Goal: Use online tool/utility: Use online tool/utility

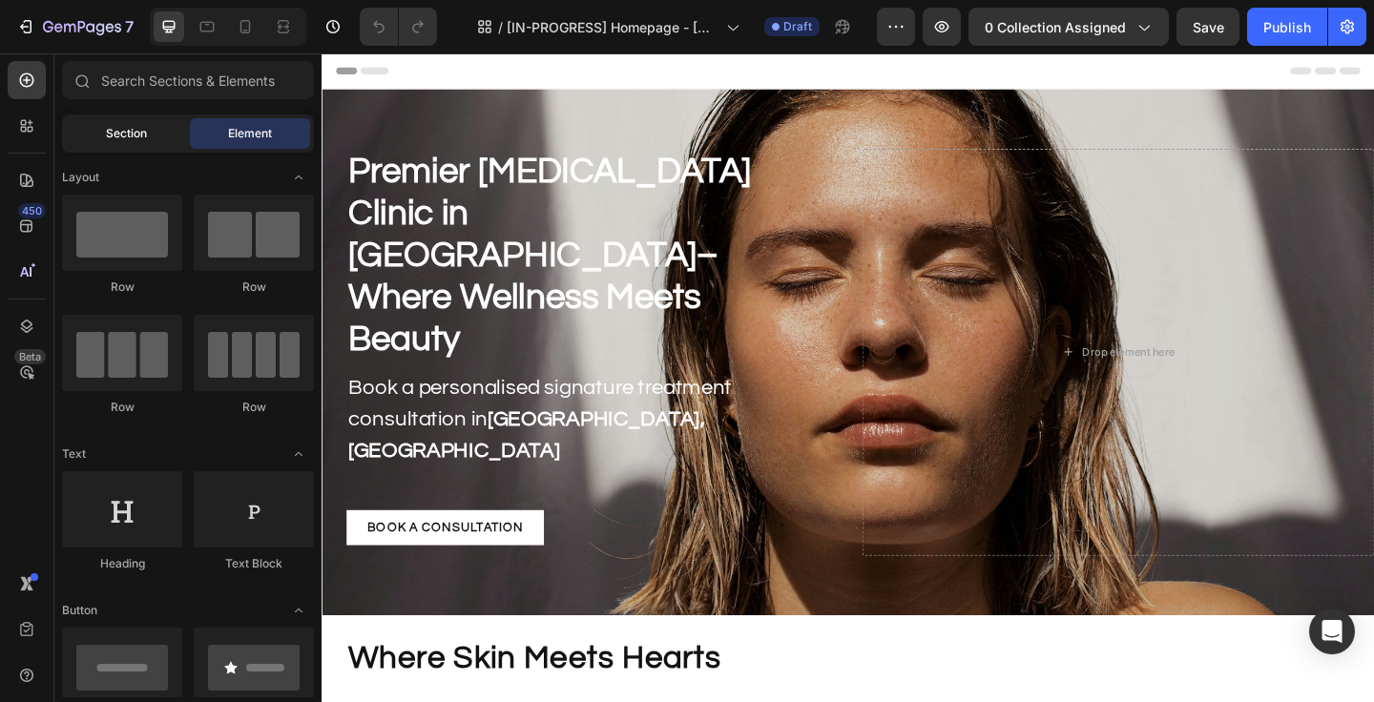
click at [129, 133] on span "Section" at bounding box center [126, 133] width 41 height 17
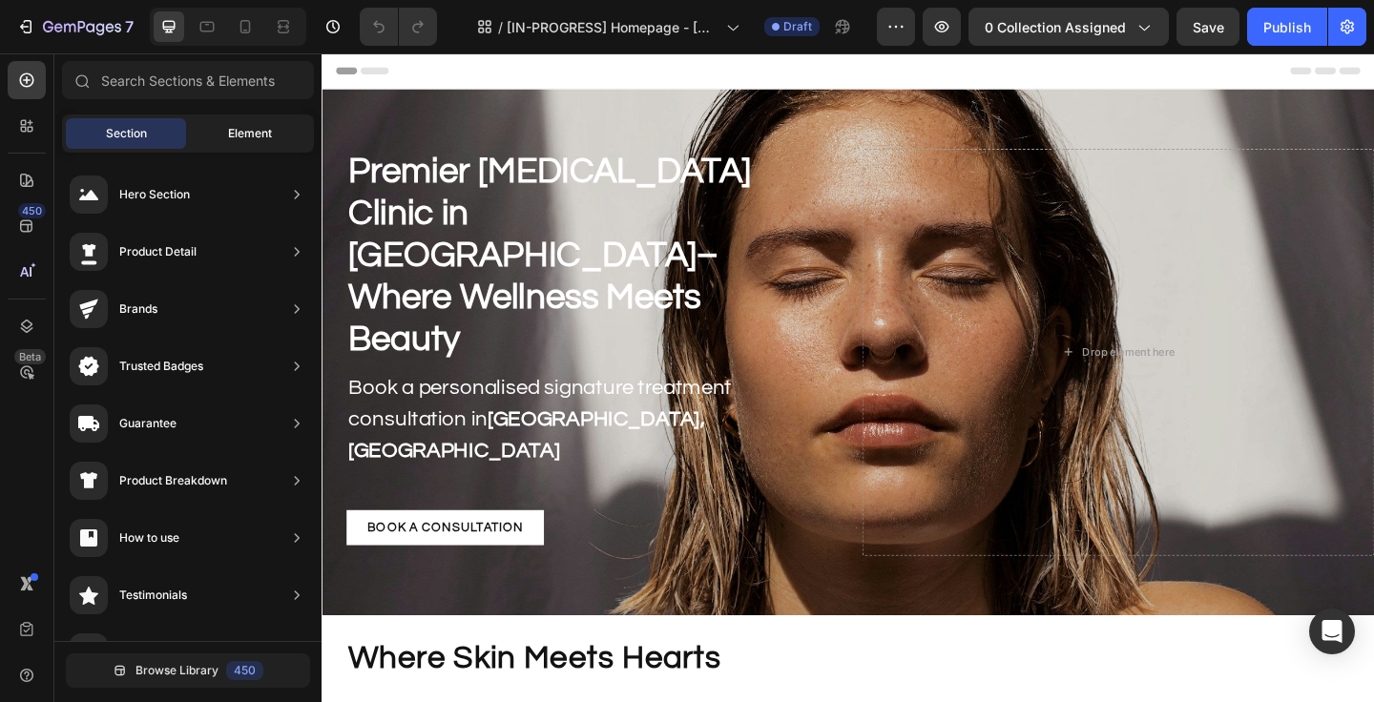
click at [246, 138] on span "Element" at bounding box center [250, 133] width 44 height 17
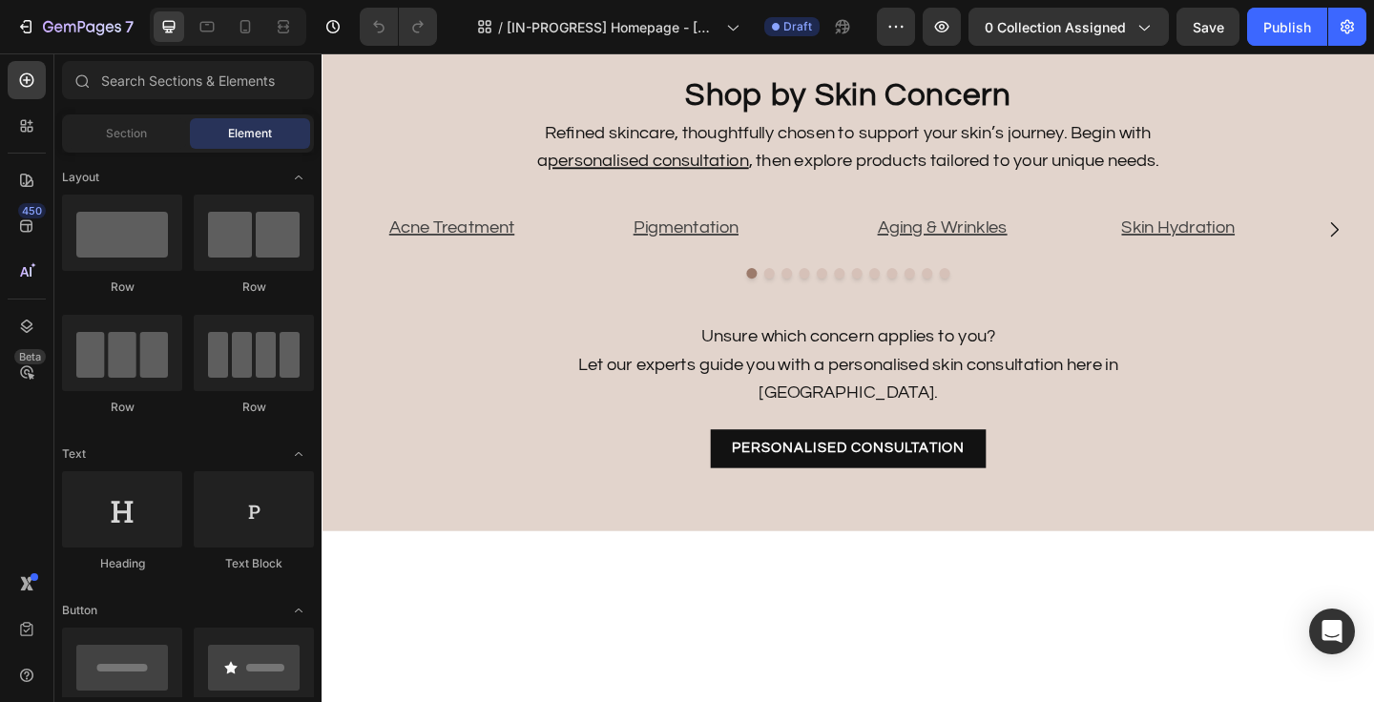
scroll to position [1641, 0]
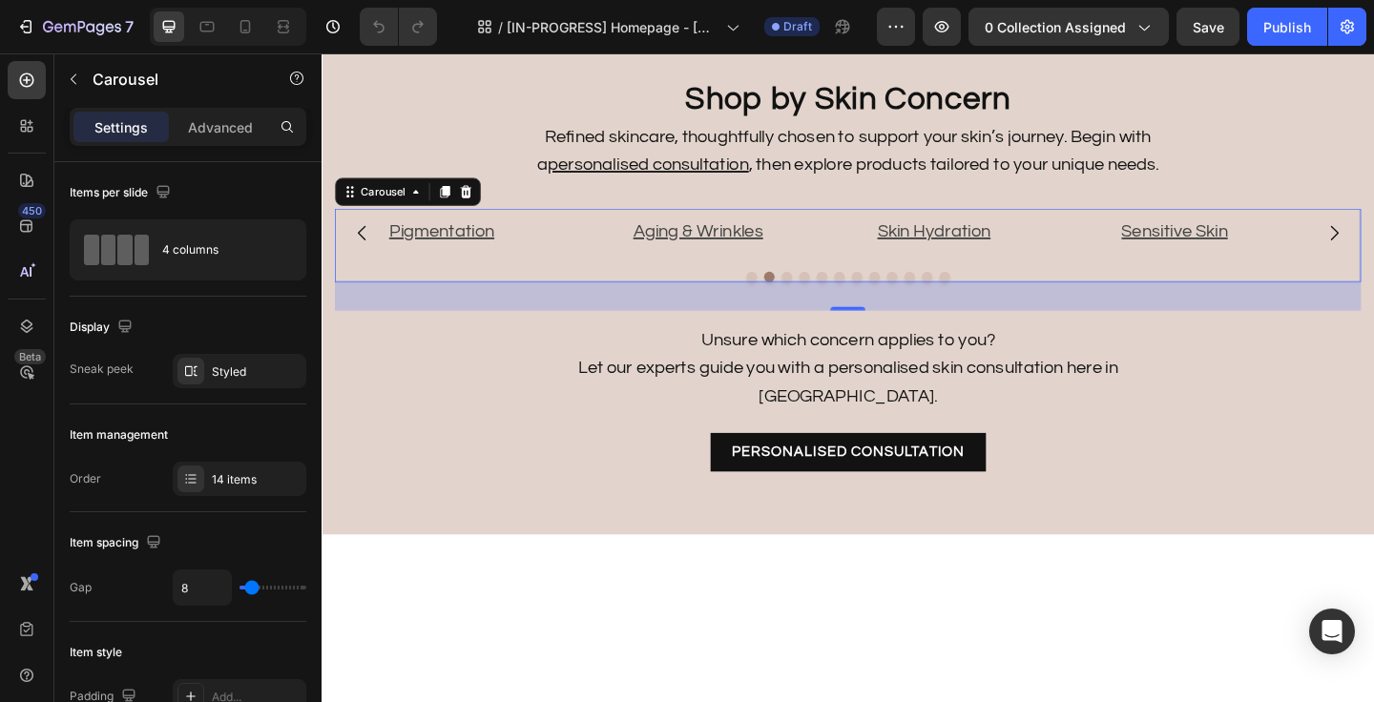
click at [550, 302] on div "Image Acne Treatment Text Image Pigmentation Text Image Aging & Wrinkles Text I…" at bounding box center [894, 262] width 1116 height 80
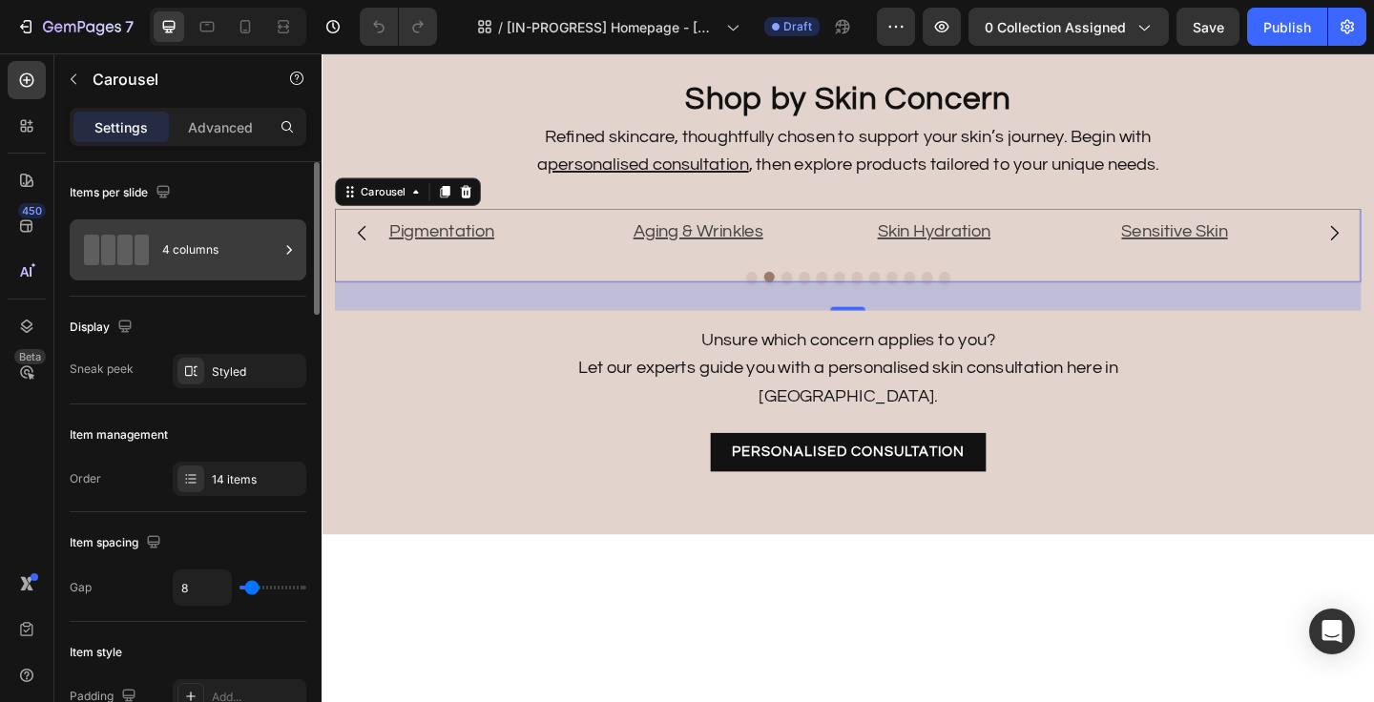
click at [194, 234] on div "4 columns" at bounding box center [220, 250] width 116 height 44
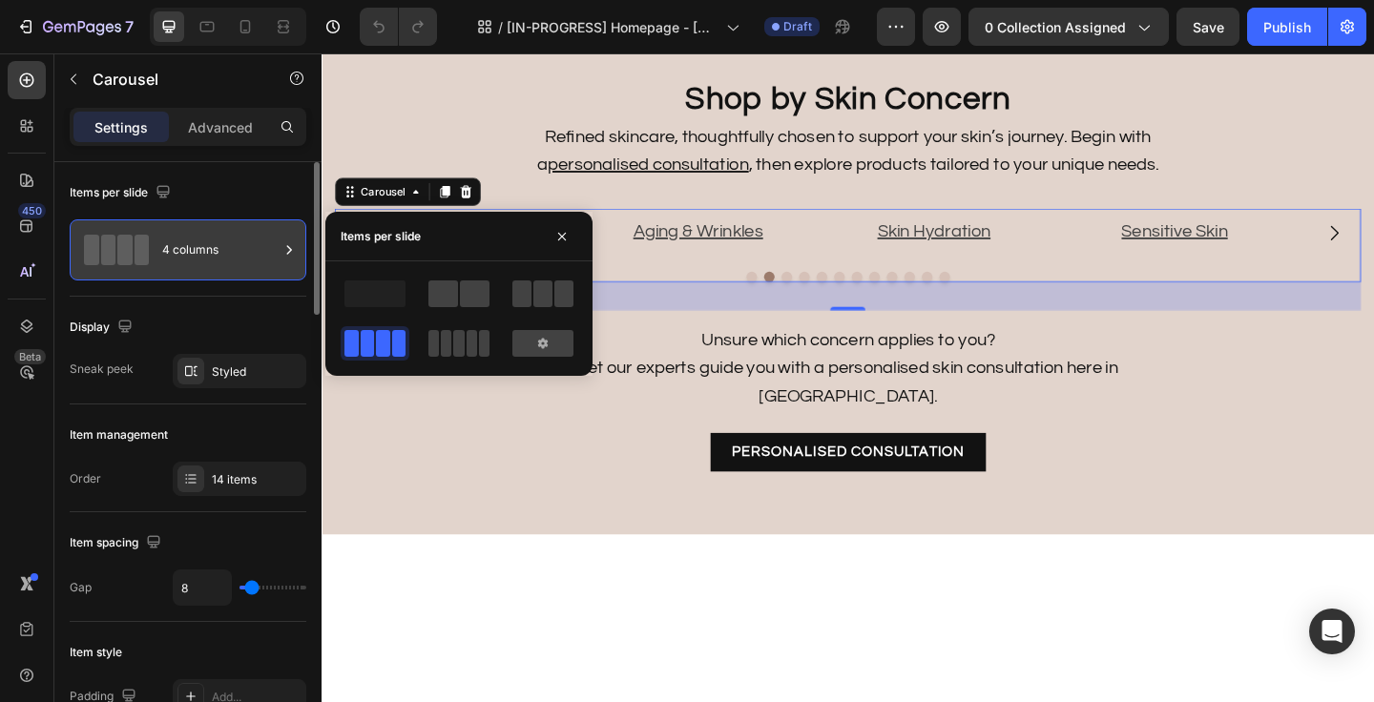
click at [194, 235] on div "4 columns" at bounding box center [220, 250] width 116 height 44
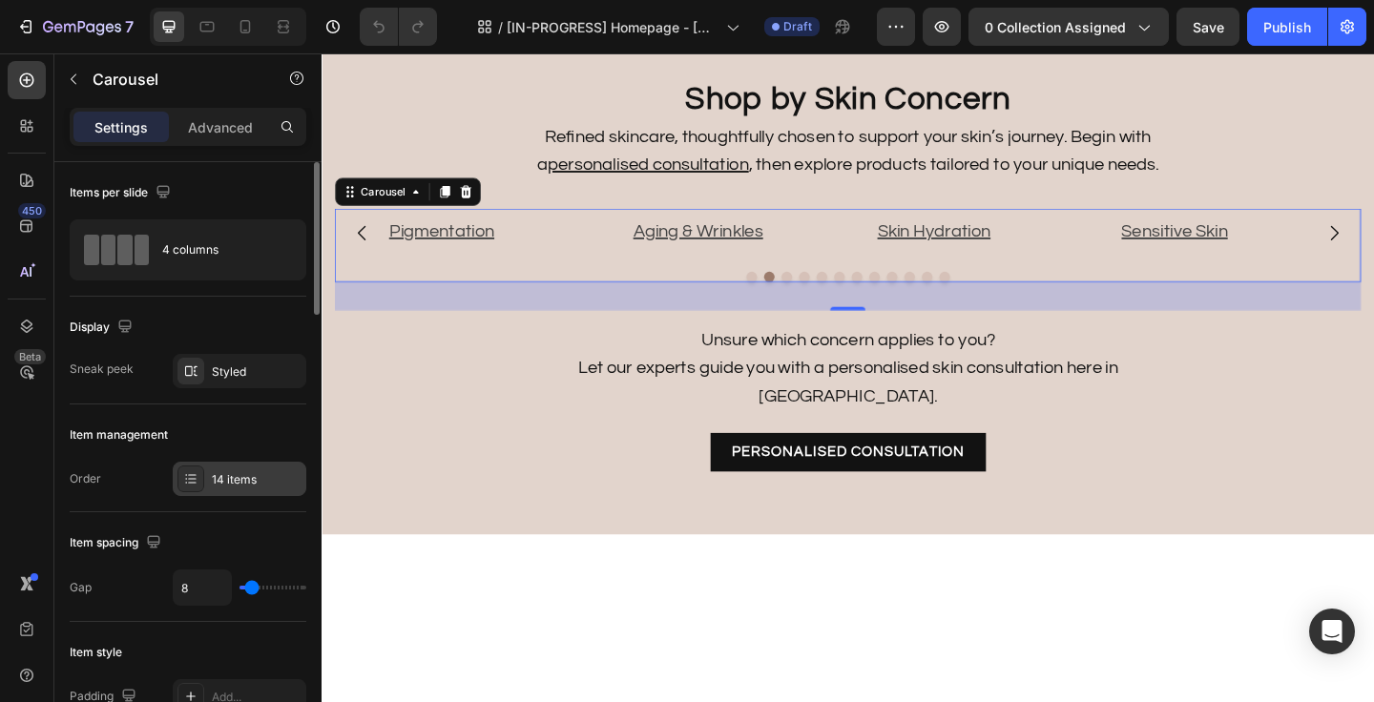
click at [223, 481] on div "14 items" at bounding box center [257, 479] width 90 height 17
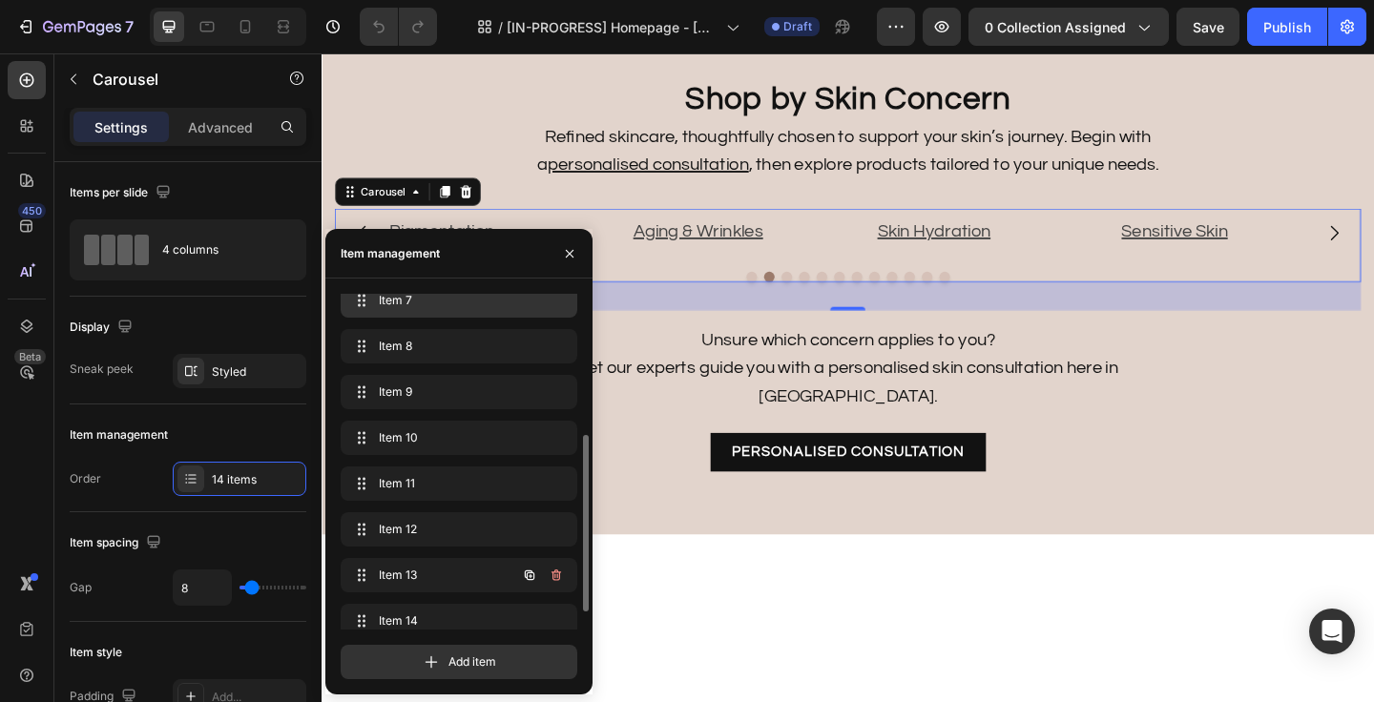
scroll to position [302, 0]
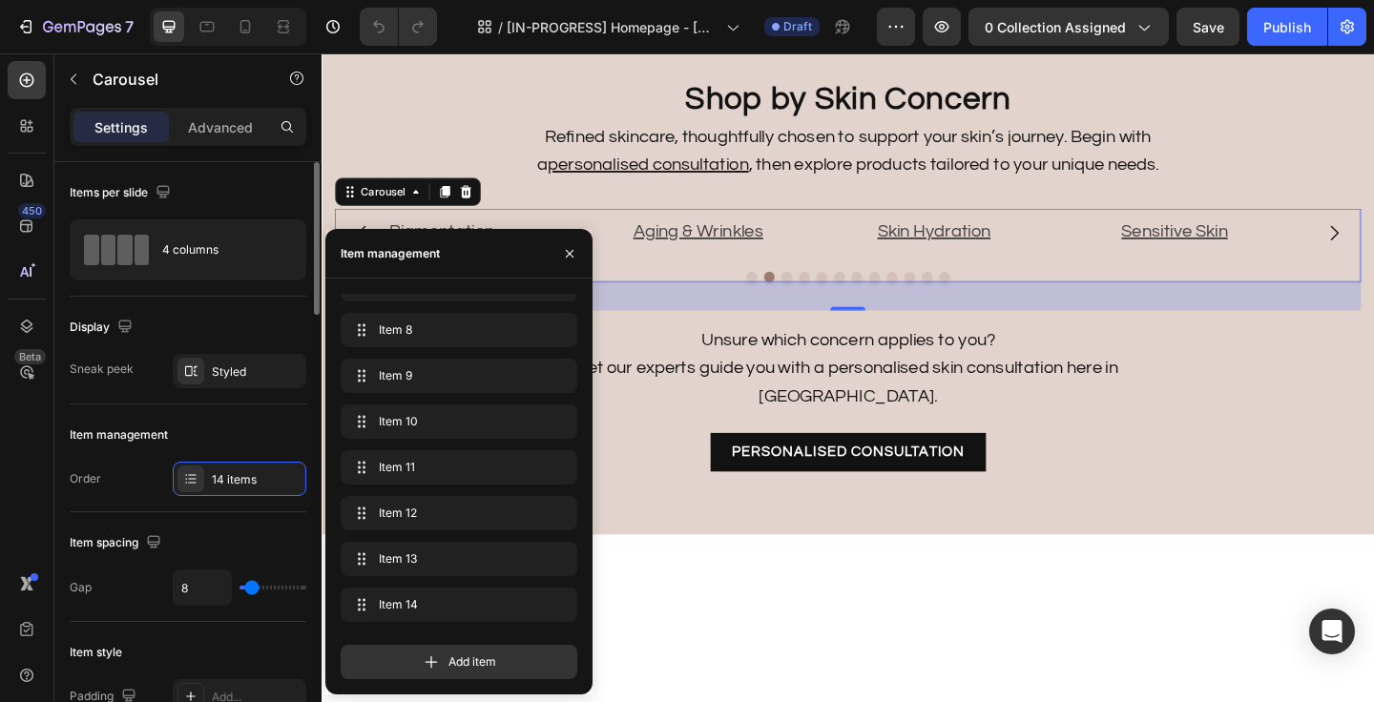
click at [74, 494] on div "Order 14 items" at bounding box center [188, 479] width 237 height 34
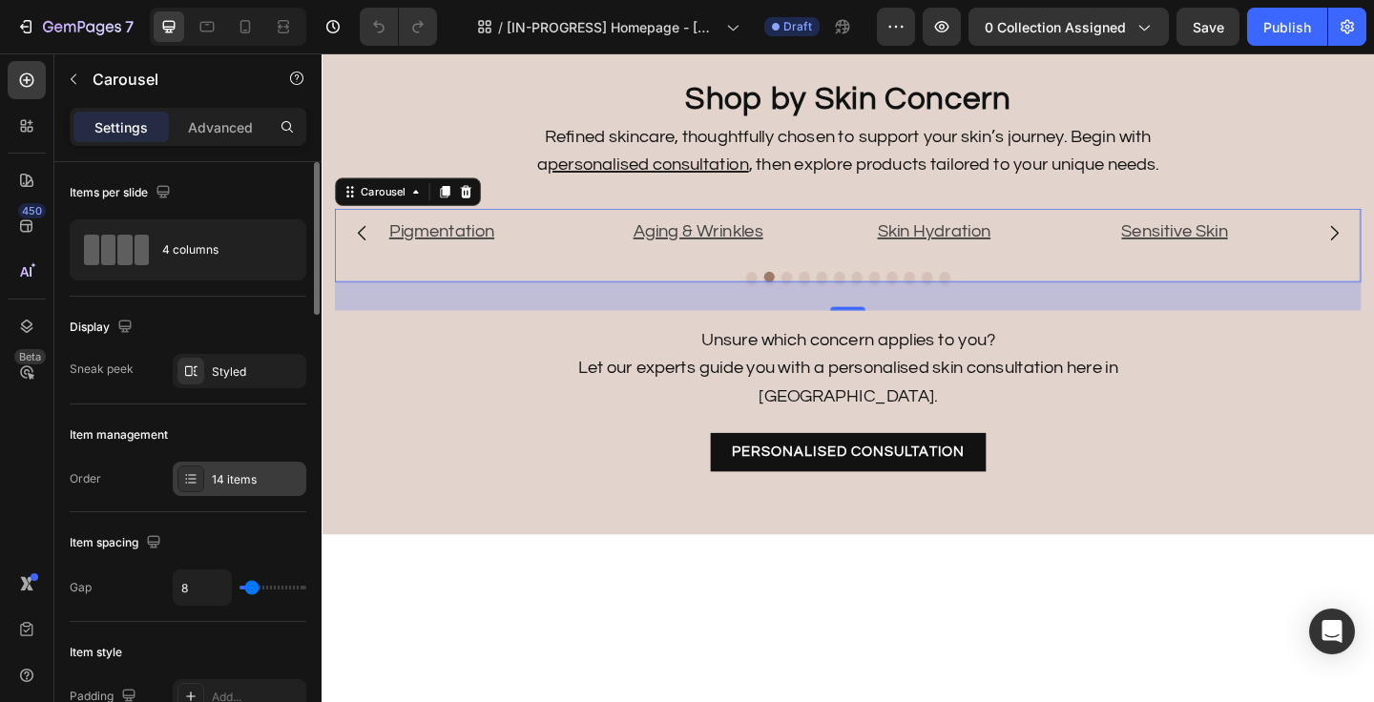
click at [232, 484] on div "14 items" at bounding box center [257, 479] width 90 height 17
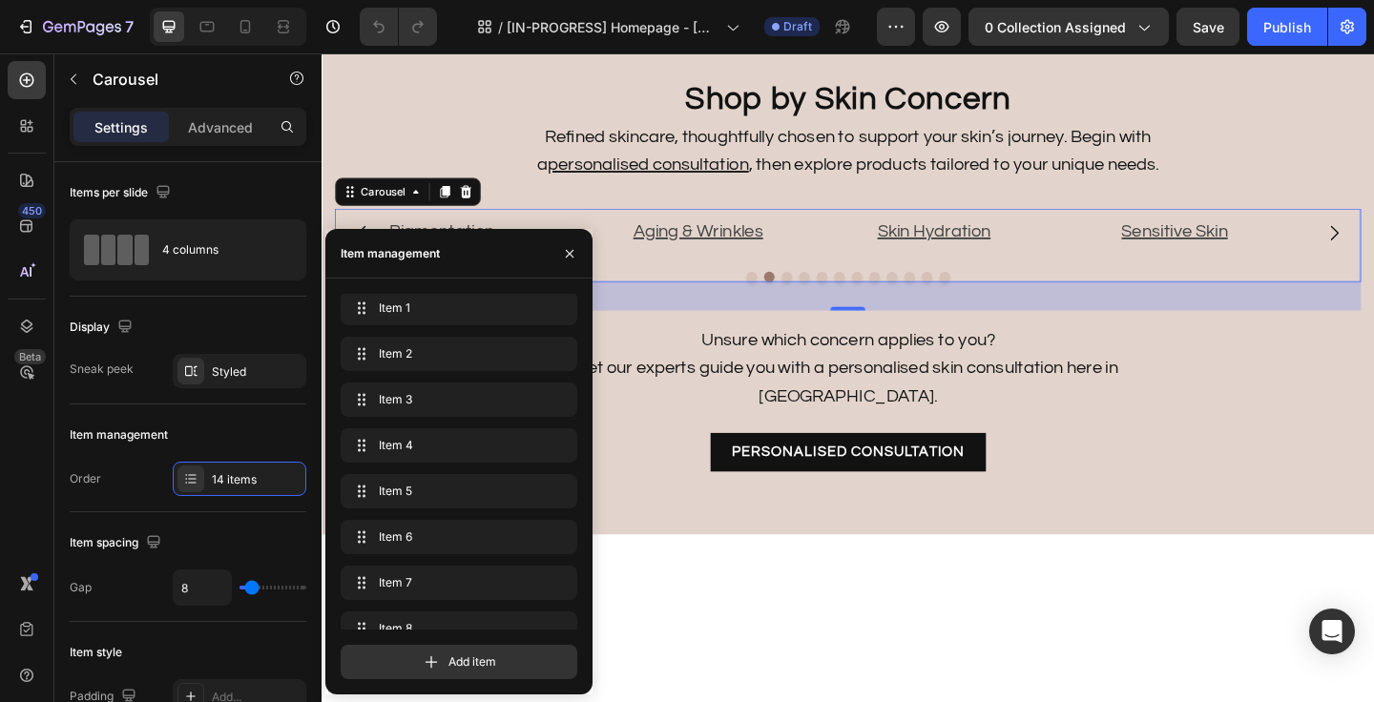
scroll to position [0, 0]
click at [567, 258] on icon "button" at bounding box center [569, 253] width 15 height 15
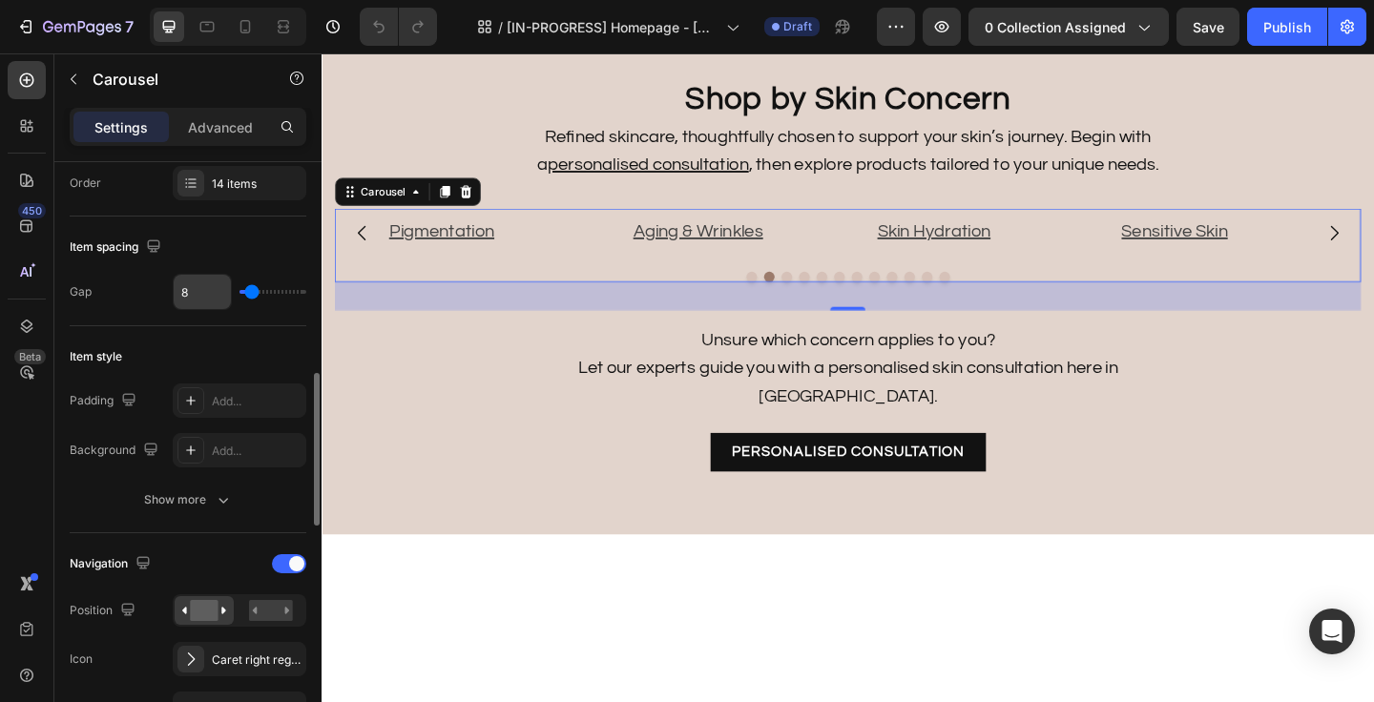
scroll to position [519, 0]
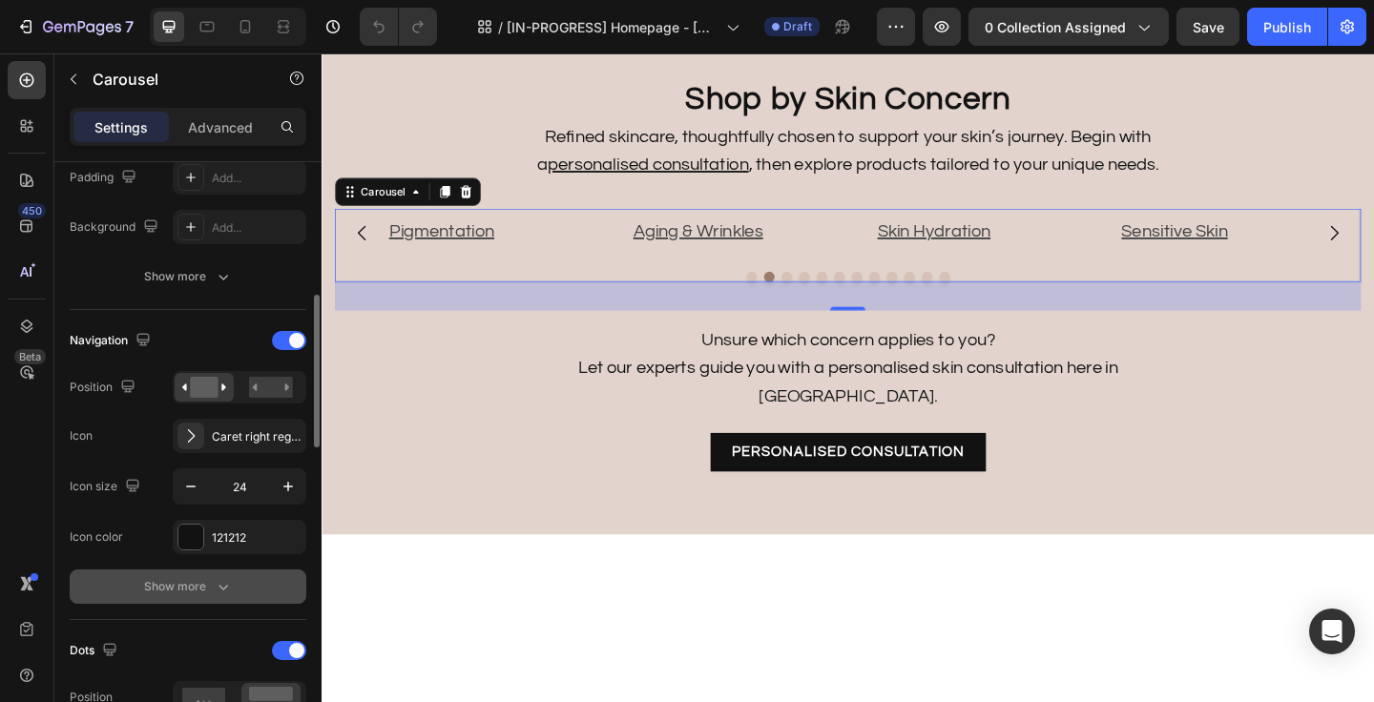
click at [199, 598] on button "Show more" at bounding box center [188, 587] width 237 height 34
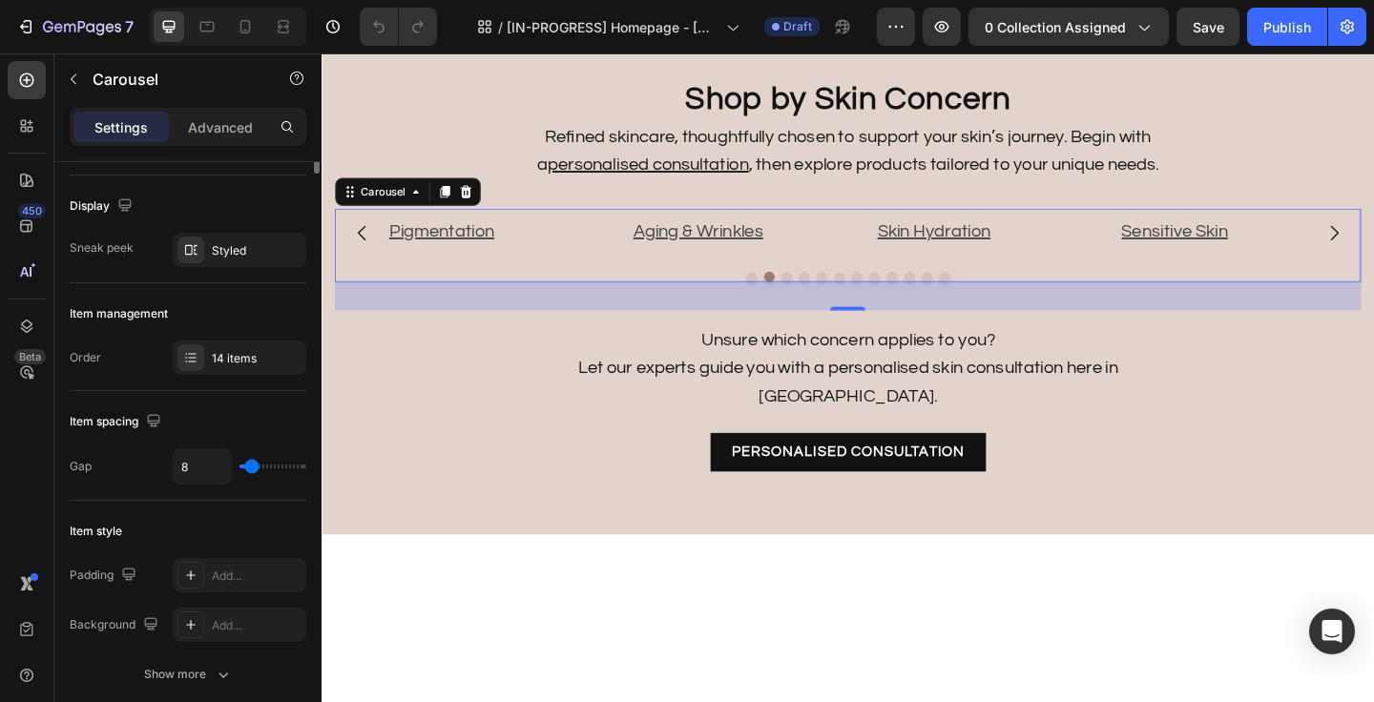
scroll to position [0, 0]
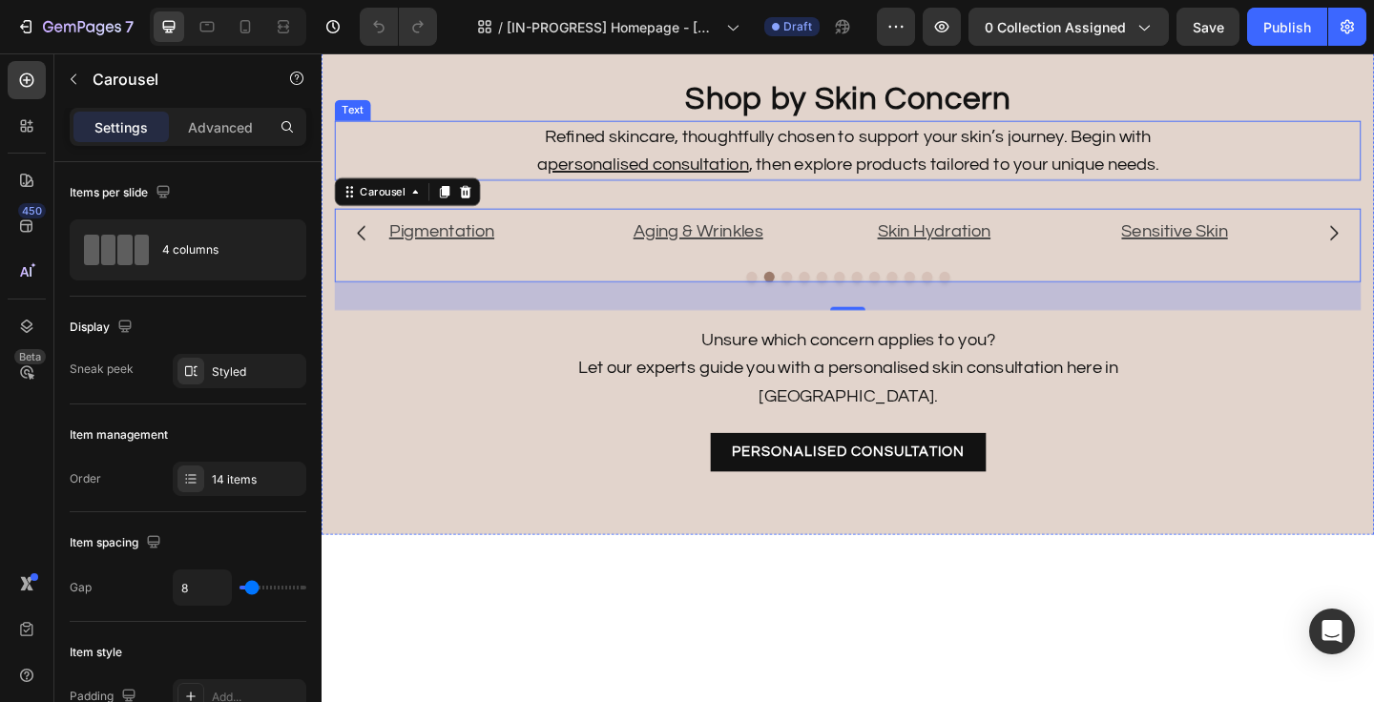
click at [1138, 153] on p "Refined skincare, thoughtfully chosen to support your skin’s journey. Begin wit…" at bounding box center [894, 159] width 729 height 61
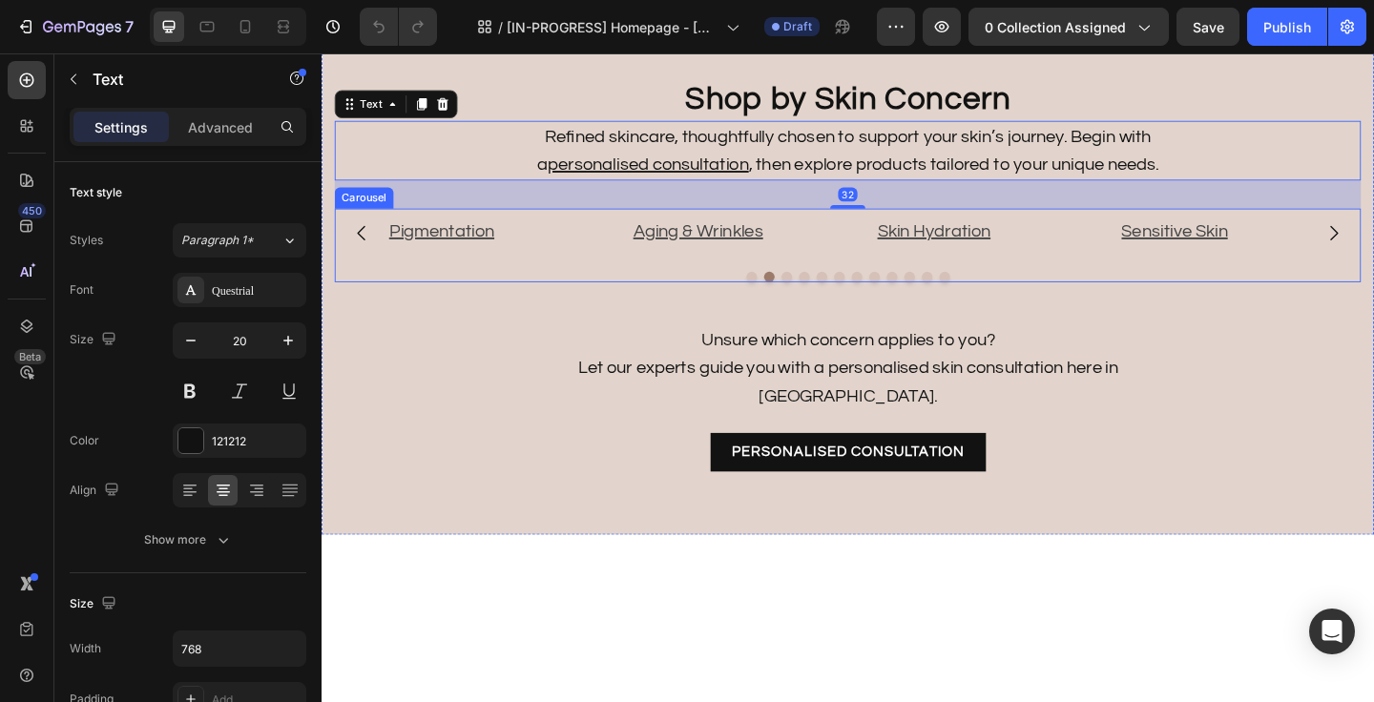
click at [1146, 302] on div at bounding box center [894, 296] width 1116 height 11
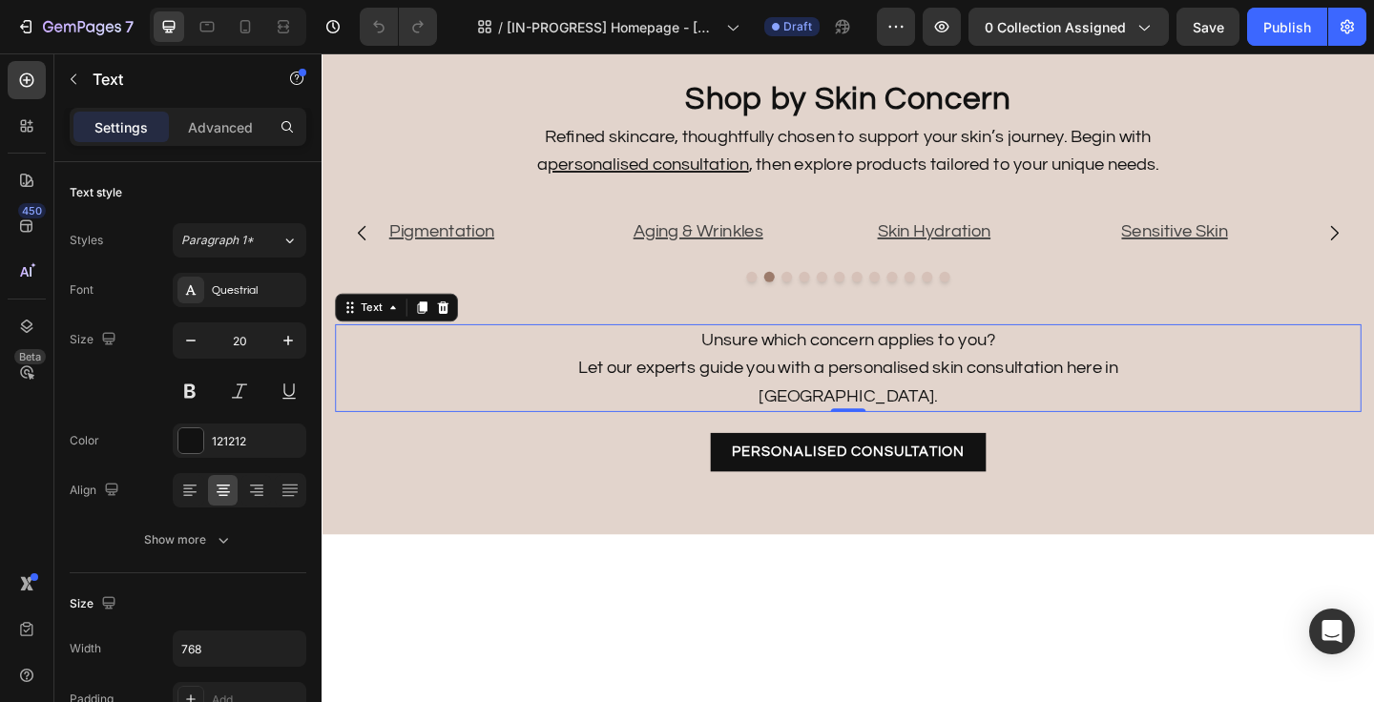
click at [1156, 381] on p "Unsure which concern applies to you?" at bounding box center [894, 365] width 729 height 31
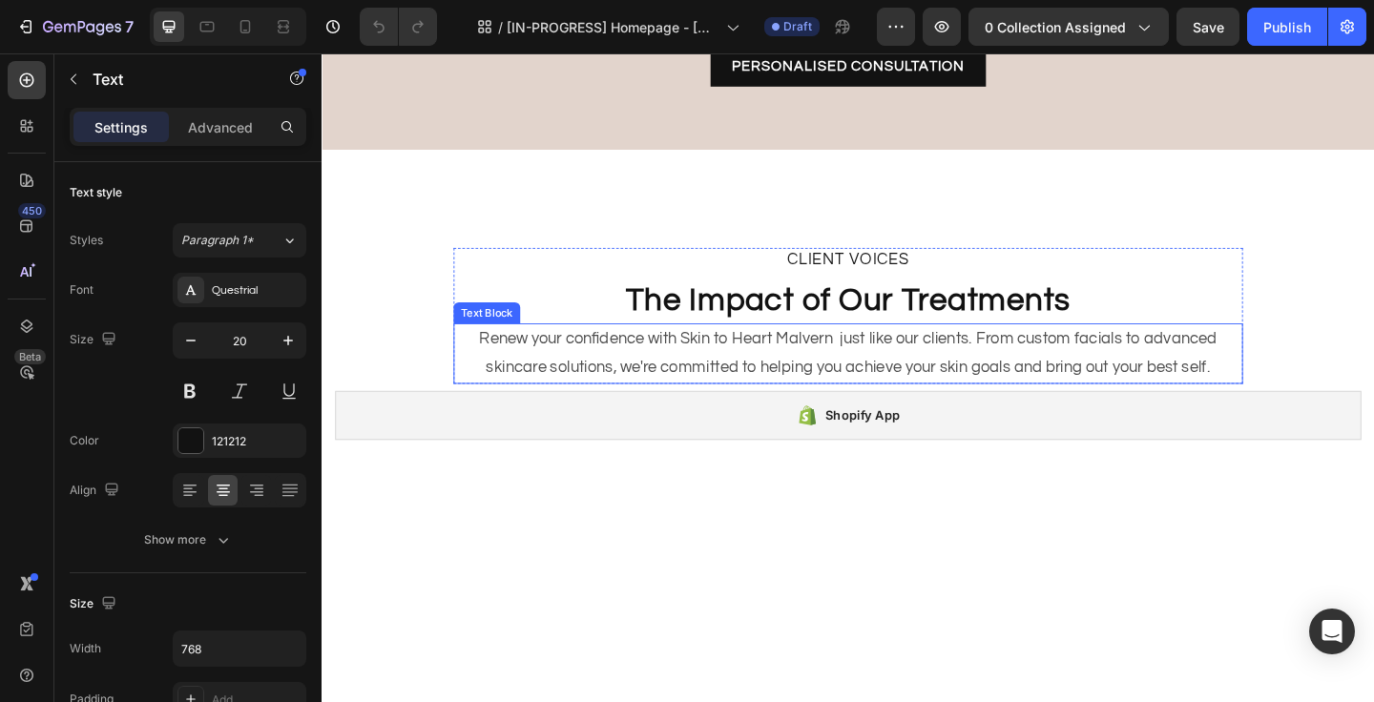
scroll to position [2062, 0]
